Goal: Task Accomplishment & Management: Manage account settings

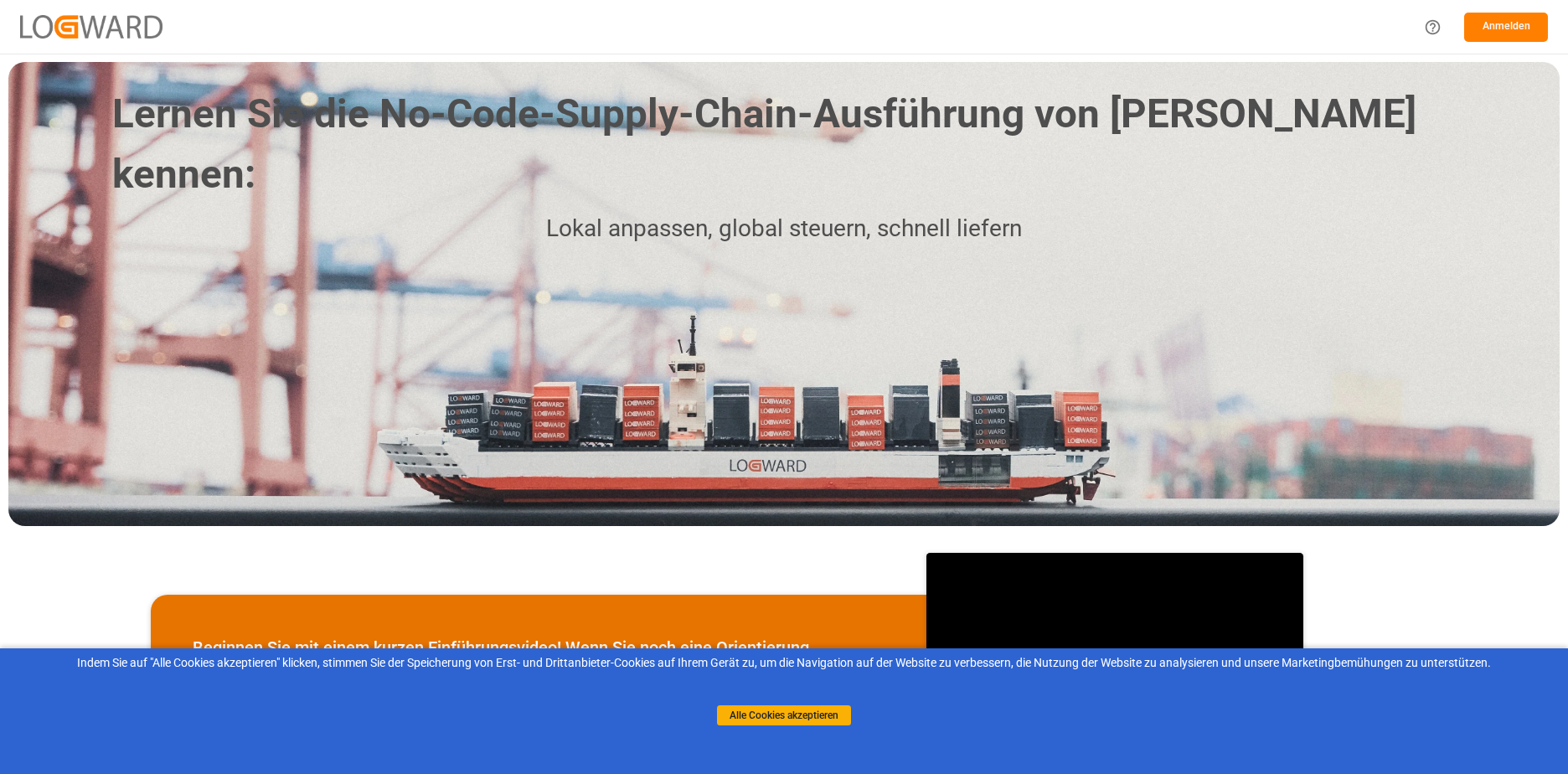
click at [1509, 32] on button "Anmelden" at bounding box center [1506, 27] width 84 height 30
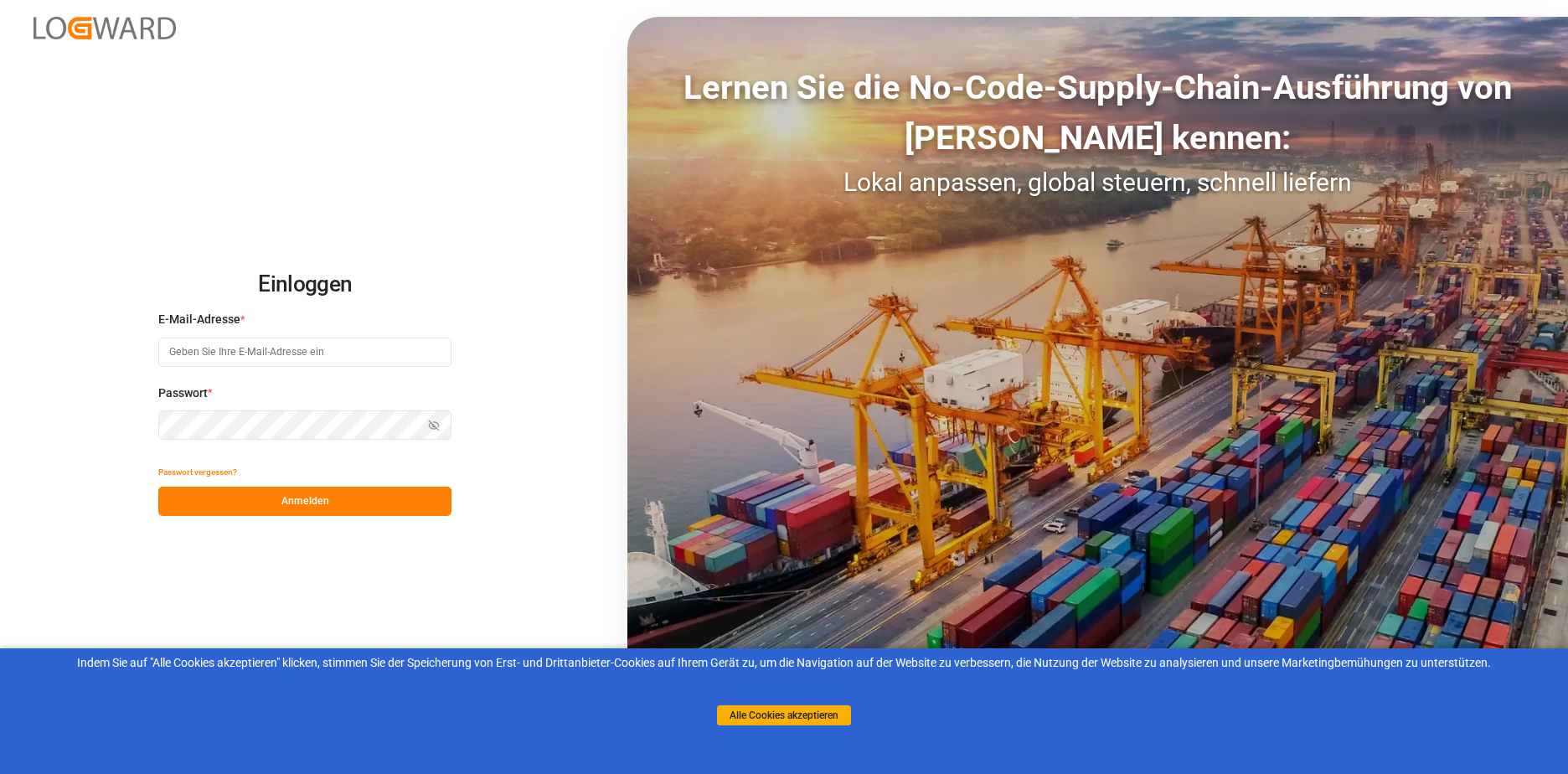
type input "[PERSON_NAME][EMAIL_ADDRESS][DOMAIN_NAME]"
click at [301, 503] on button "Anmelden" at bounding box center [305, 501] width 293 height 30
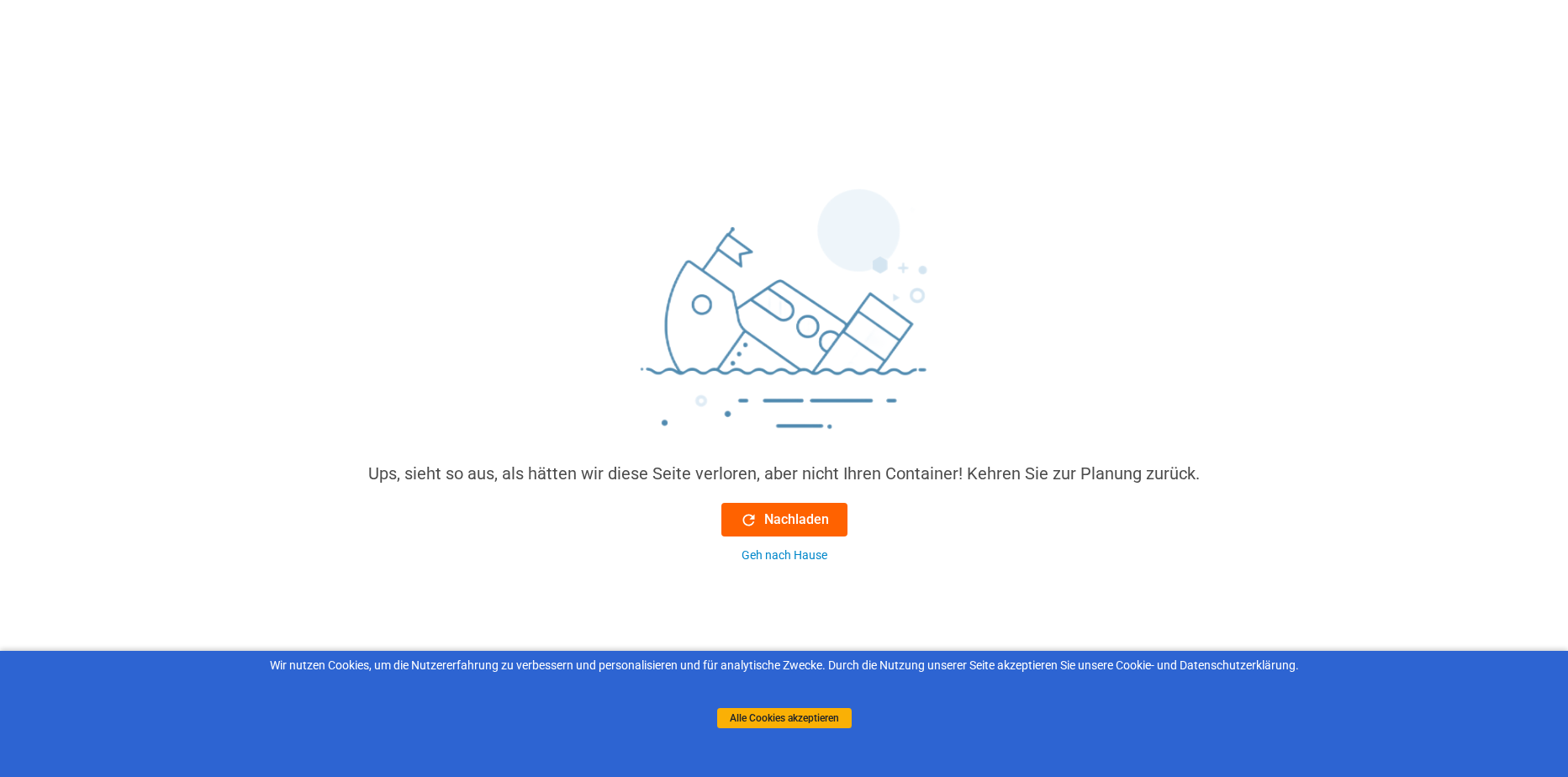
click at [799, 520] on font "Nachladen" at bounding box center [797, 520] width 65 height 20
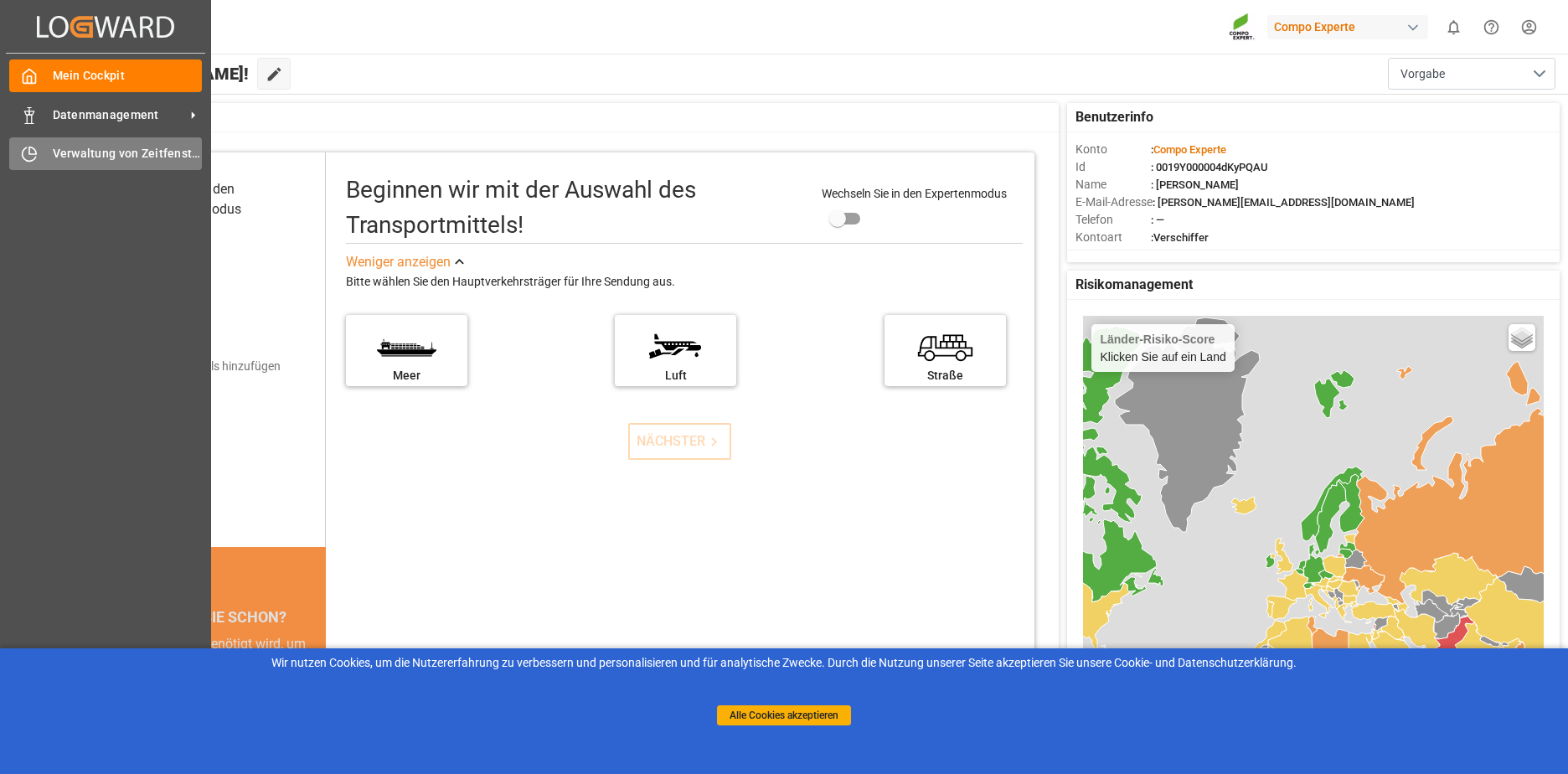
click at [32, 154] on icon at bounding box center [32, 150] width 6 height 6
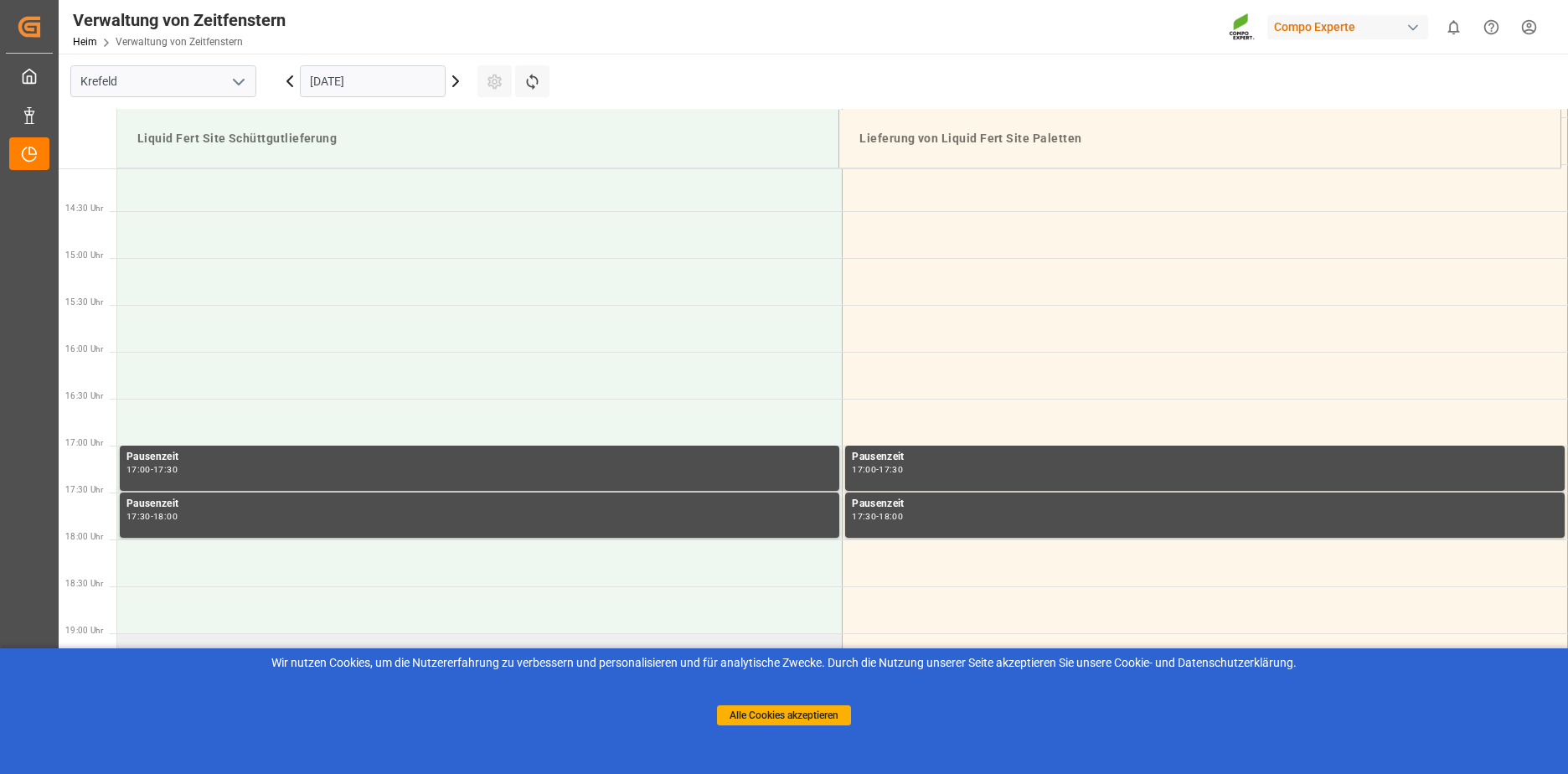
scroll to position [1296, 0]
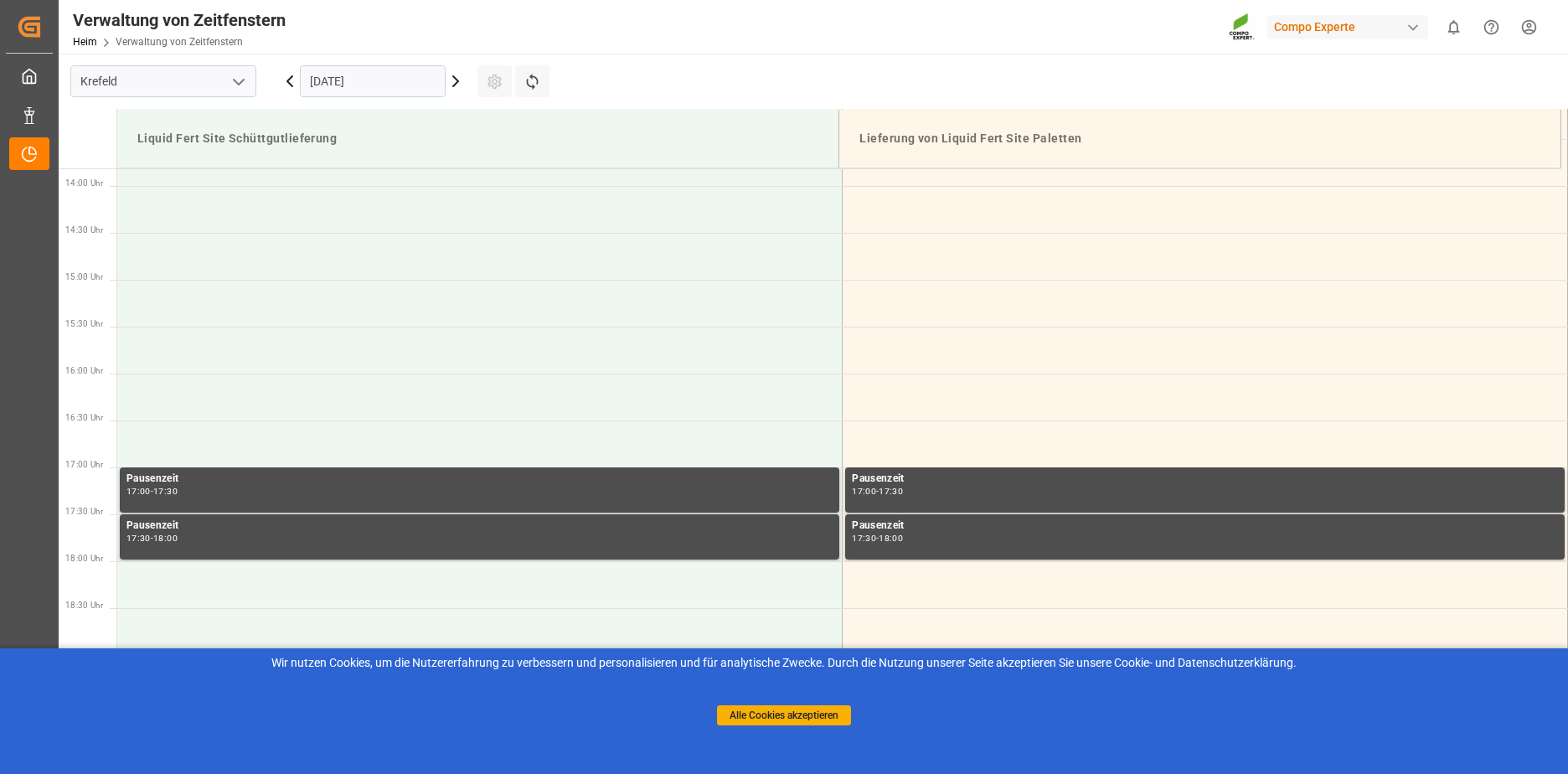
click at [453, 83] on icon at bounding box center [456, 81] width 20 height 20
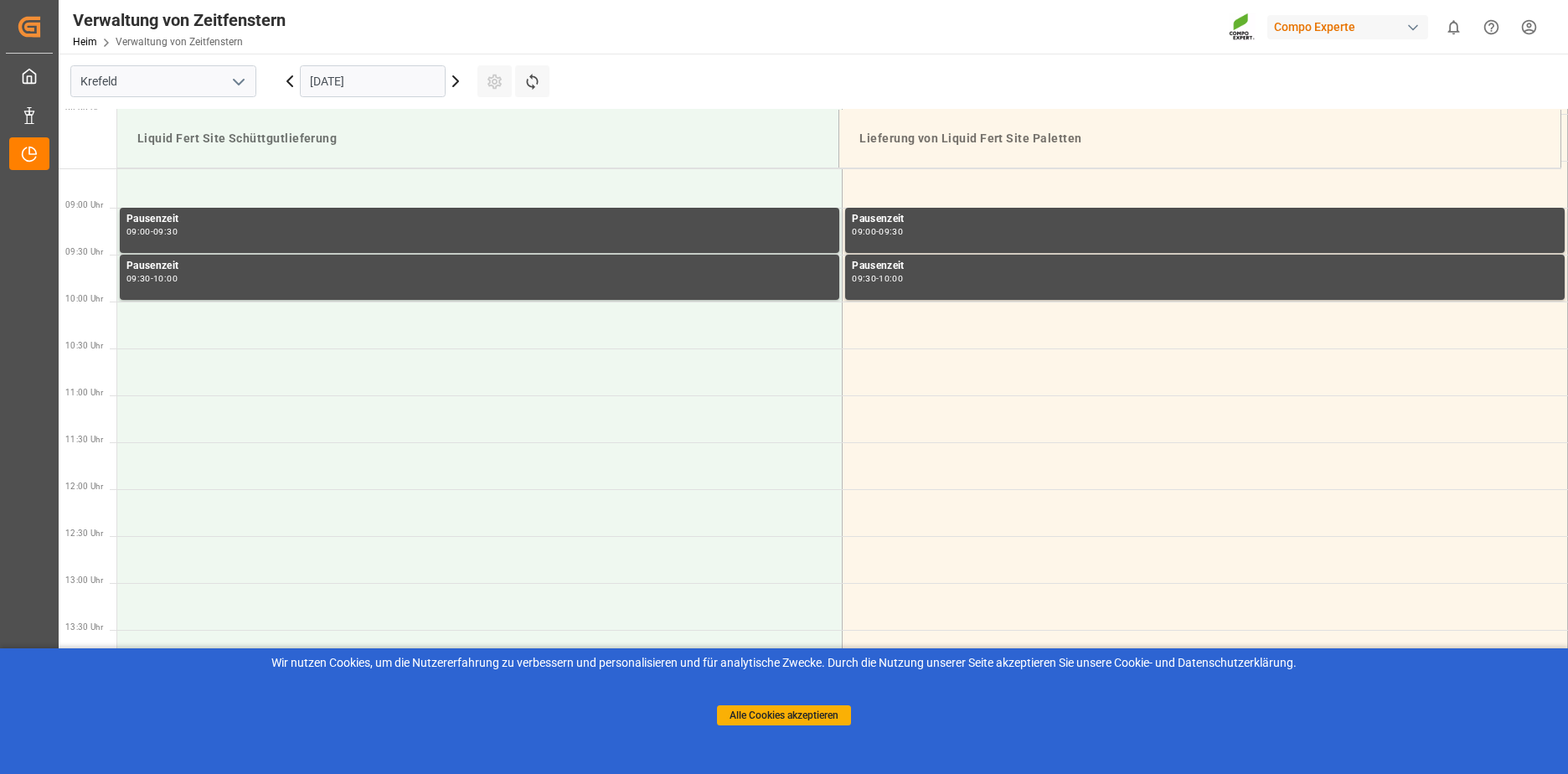
scroll to position [651, 0]
